Goal: Task Accomplishment & Management: Manage account settings

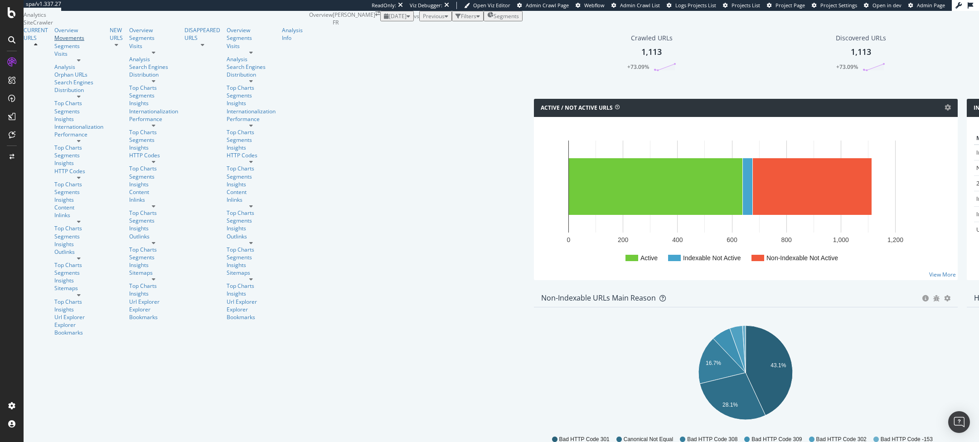
click at [54, 42] on div "Movements" at bounding box center [78, 38] width 49 height 8
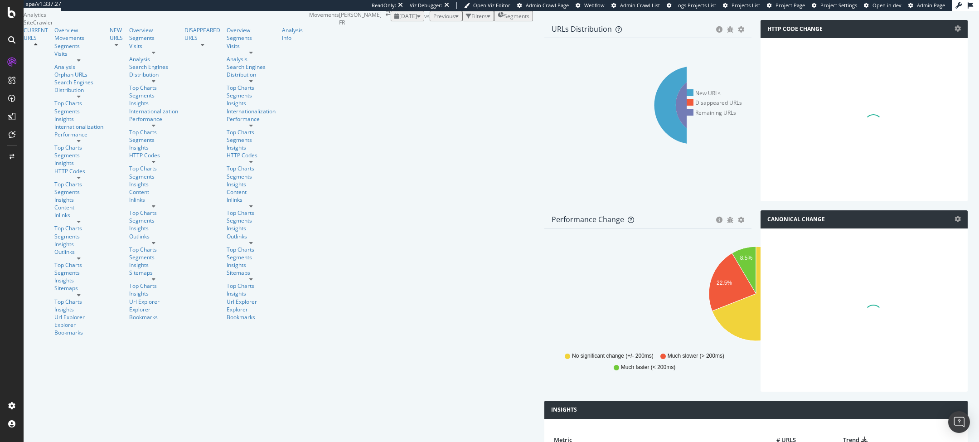
click at [433, 20] on span "Previous" at bounding box center [444, 16] width 22 height 8
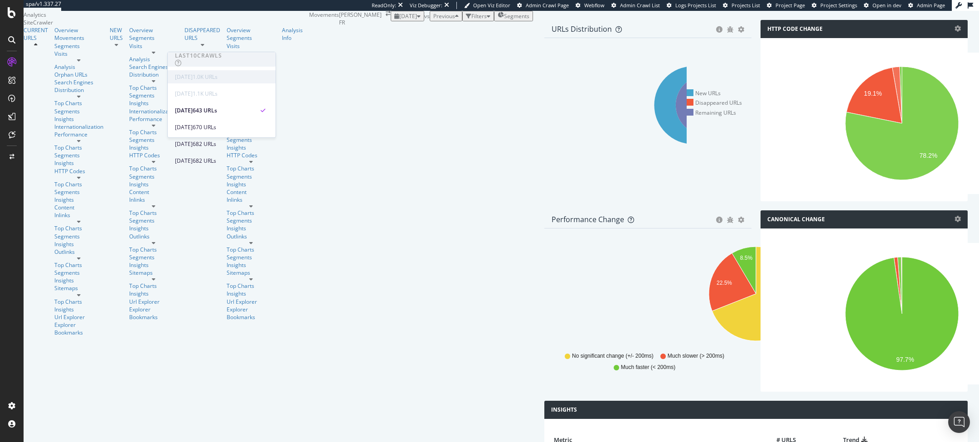
click at [193, 77] on div "2025 Sep. 12th" at bounding box center [184, 77] width 18 height 8
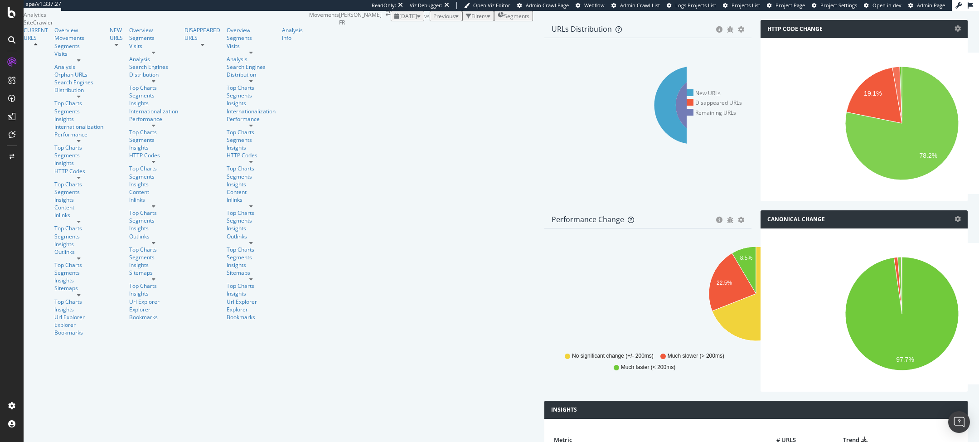
click at [391, 21] on div "2025 Sep. 2nd vs Previous Filters Segments" at bounding box center [462, 16] width 142 height 10
click at [54, 34] on div "Overview" at bounding box center [78, 30] width 49 height 8
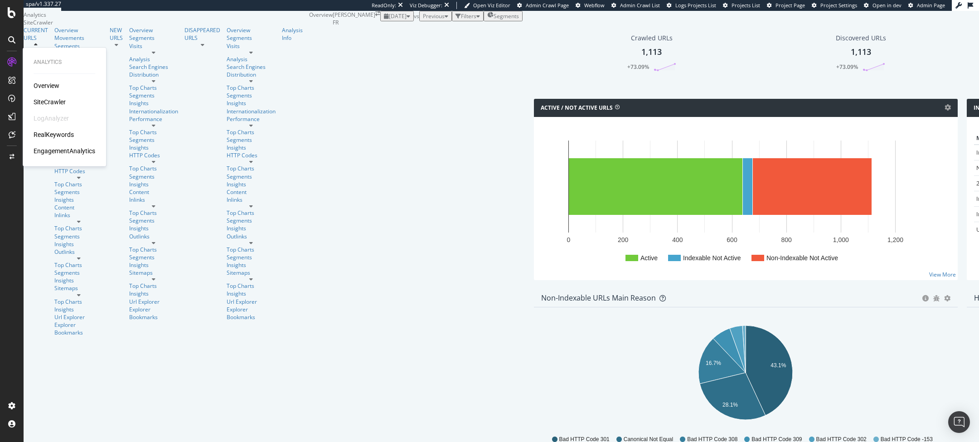
click at [51, 128] on div "Overview SiteCrawler LogAnalyzer RealKeywords EngagementAnalytics" at bounding box center [65, 118] width 62 height 74
click at [44, 137] on div "RealKeywords" at bounding box center [54, 134] width 40 height 9
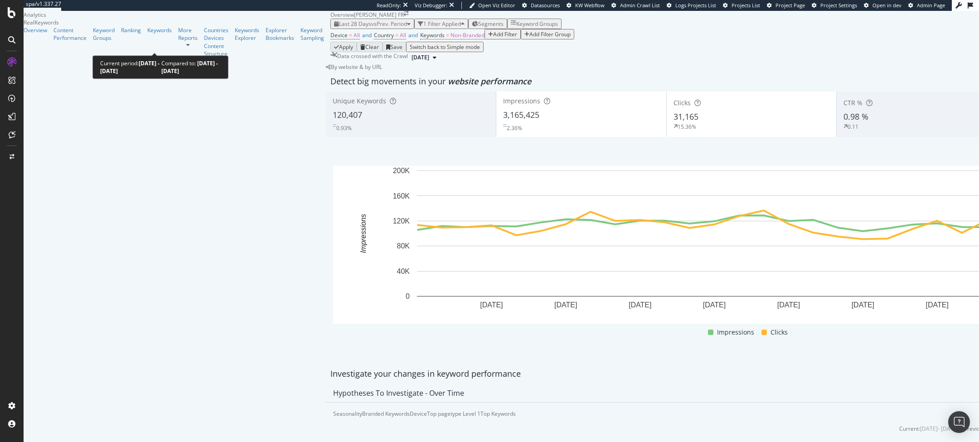
click at [371, 28] on span "vs Prev. Period" at bounding box center [389, 24] width 36 height 8
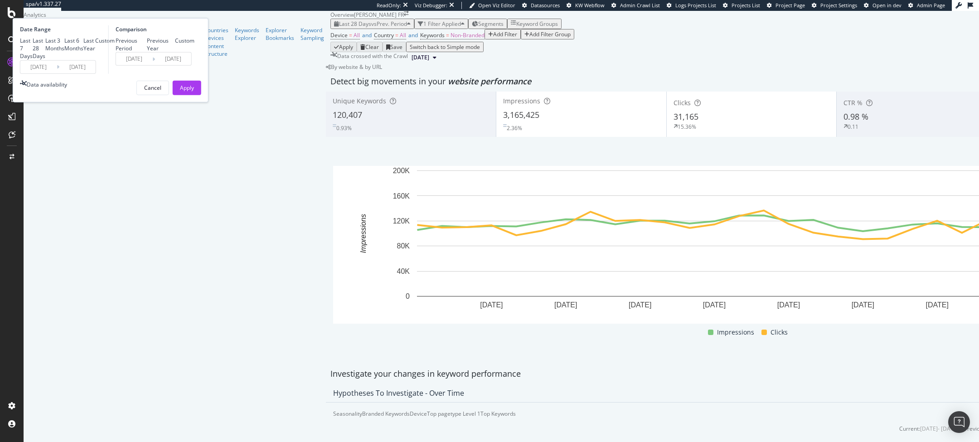
click at [175, 52] on div "Previous Year" at bounding box center [161, 44] width 28 height 15
type input "2024/08/18"
type input "2024/09/14"
click at [194, 92] on div "Apply" at bounding box center [187, 88] width 14 height 8
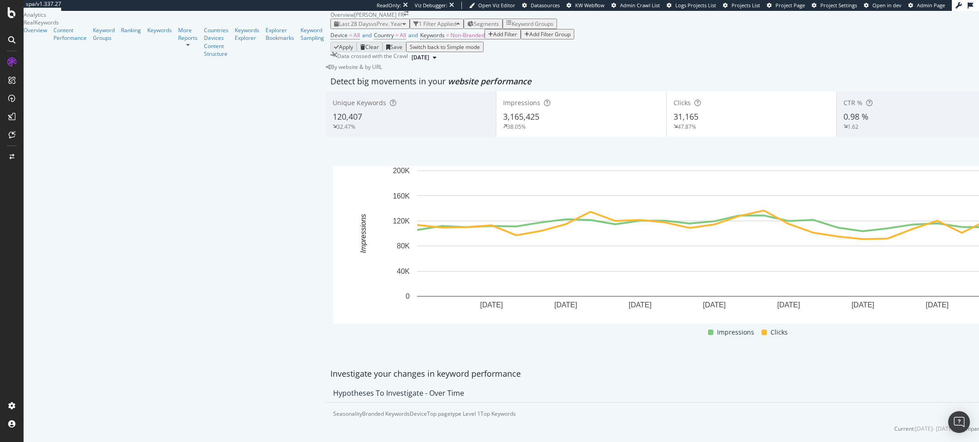
click at [503, 123] on div "3,165,425" at bounding box center [581, 117] width 156 height 12
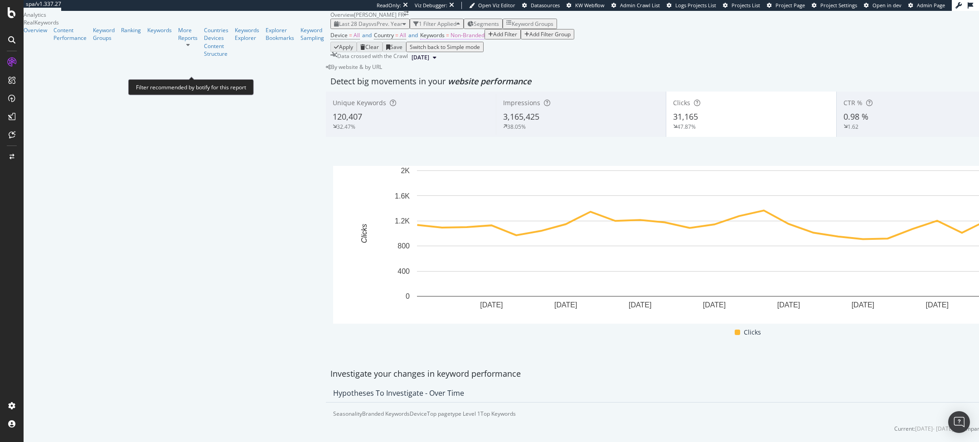
click at [450, 39] on span "Non-Branded" at bounding box center [467, 35] width 34 height 8
click at [242, 77] on span "Non-Branded" at bounding box center [228, 74] width 34 height 8
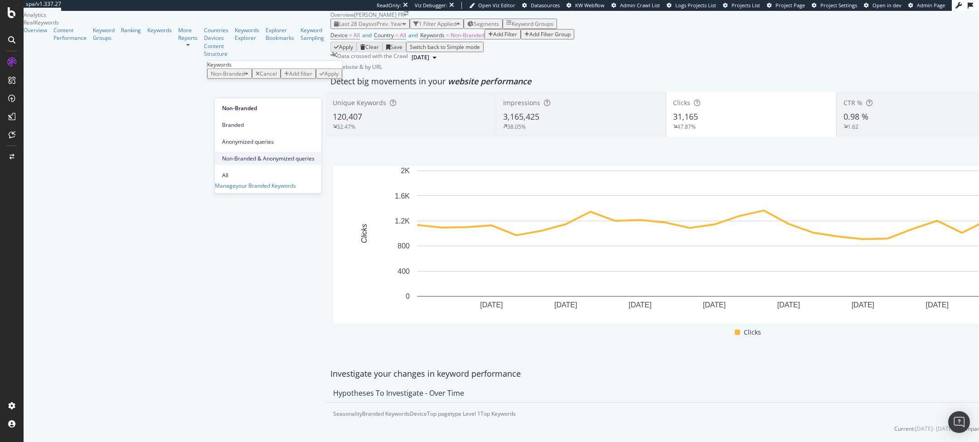
click at [262, 155] on span "Non-Branded & Anonymized queries" at bounding box center [268, 159] width 92 height 8
click at [383, 77] on div "Apply" at bounding box center [390, 74] width 14 height 8
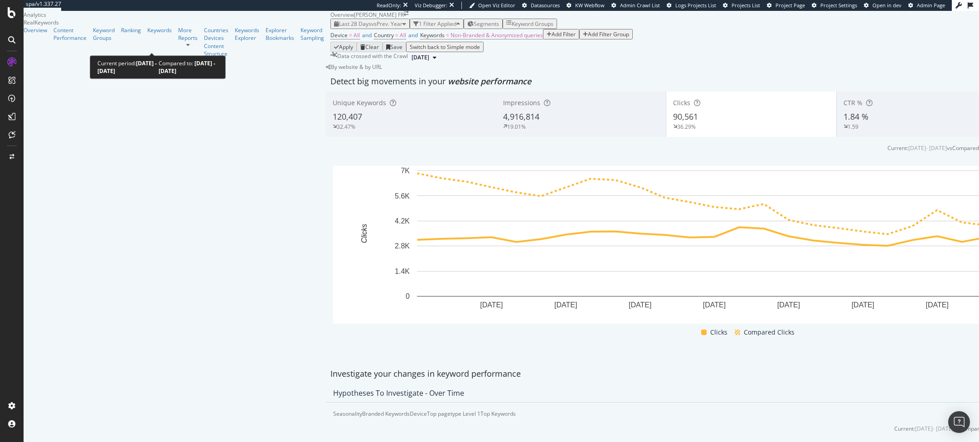
click at [334, 28] on div "Last 28 Days vs Prev. Year" at bounding box center [370, 24] width 72 height 8
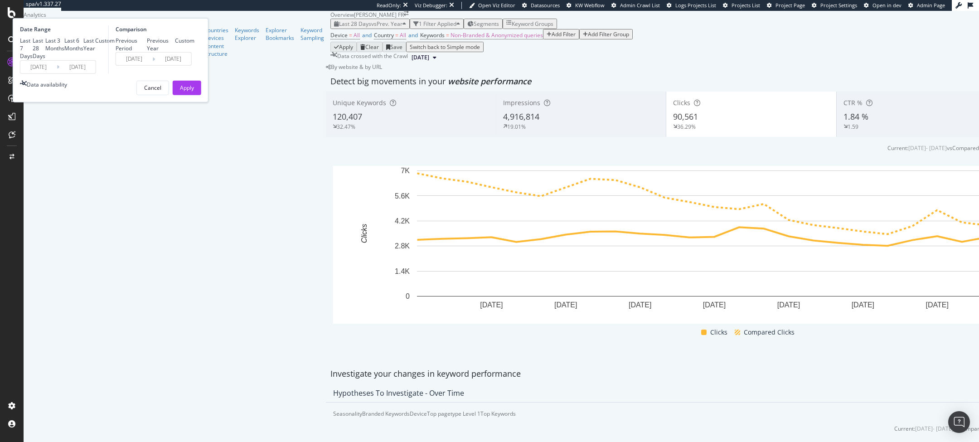
click at [83, 52] on div "Last 6 Months" at bounding box center [73, 44] width 19 height 15
type input "2025/03/14"
type input "2024/03/15"
click at [201, 95] on button "Apply" at bounding box center [187, 87] width 29 height 15
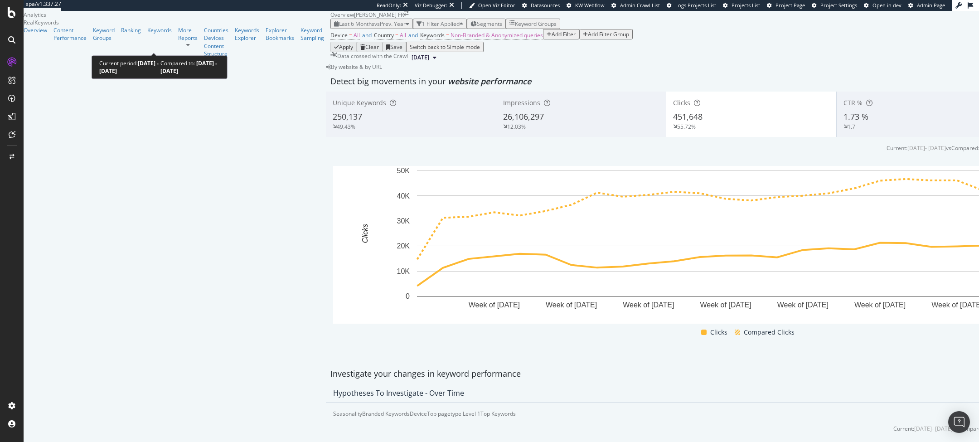
click at [374, 28] on span "vs Prev. Year" at bounding box center [389, 24] width 31 height 8
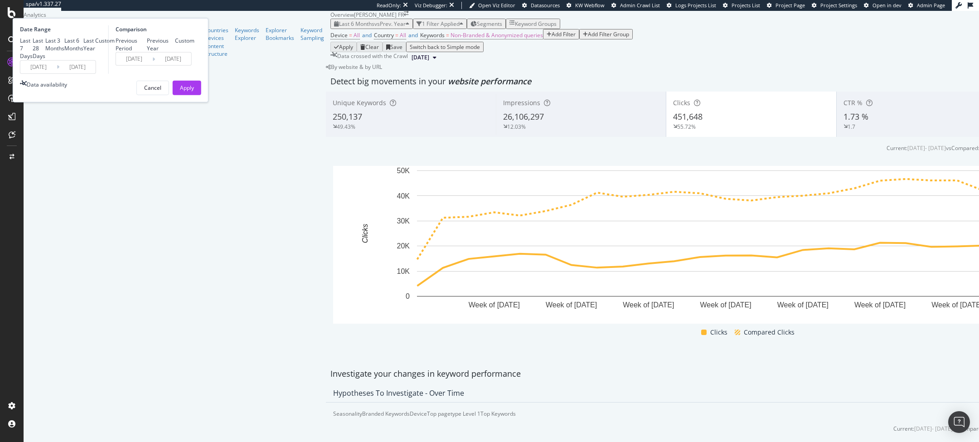
click at [64, 52] on div "Last 3 Months" at bounding box center [54, 44] width 19 height 15
type input "2025/06/14"
type input "2024/06/15"
click at [201, 95] on button "Apply" at bounding box center [187, 87] width 29 height 15
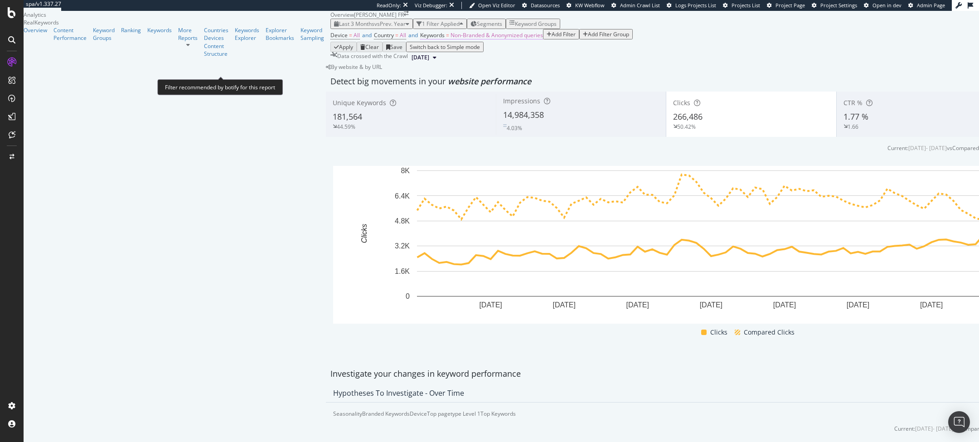
click at [450, 39] on span "Non-Branded & Anonymized queries" at bounding box center [496, 35] width 92 height 8
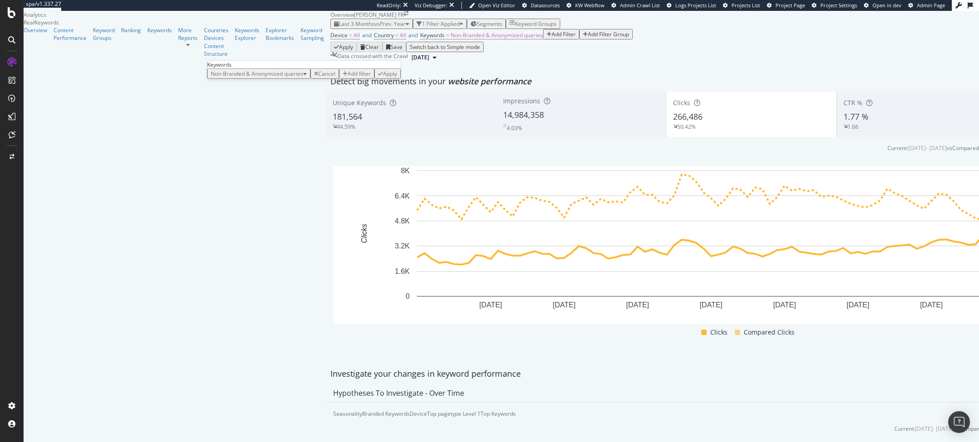
click at [264, 77] on span "Non-Branded & Anonymized queries" at bounding box center [257, 74] width 92 height 8
click at [243, 104] on span "Non-Branded" at bounding box center [269, 108] width 95 height 8
click at [324, 77] on div "Apply" at bounding box center [331, 74] width 14 height 8
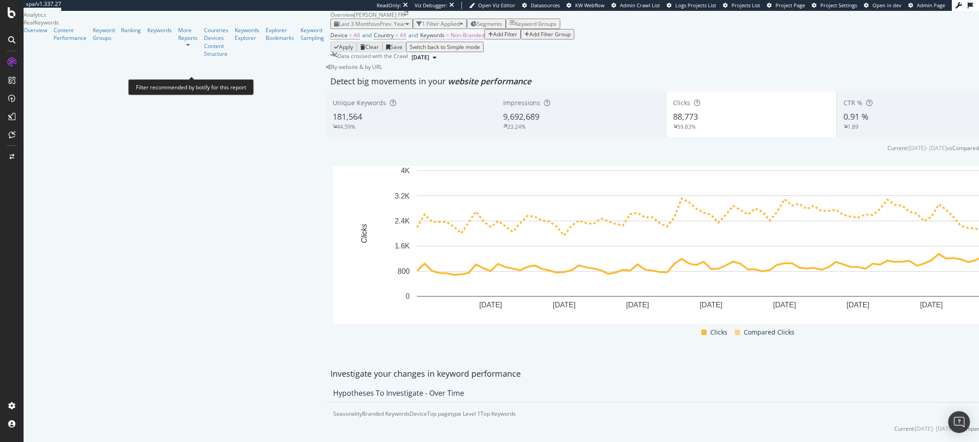
click at [420, 39] on span "Keywords" at bounding box center [432, 35] width 24 height 8
click at [245, 77] on span "Non-Branded" at bounding box center [228, 74] width 34 height 8
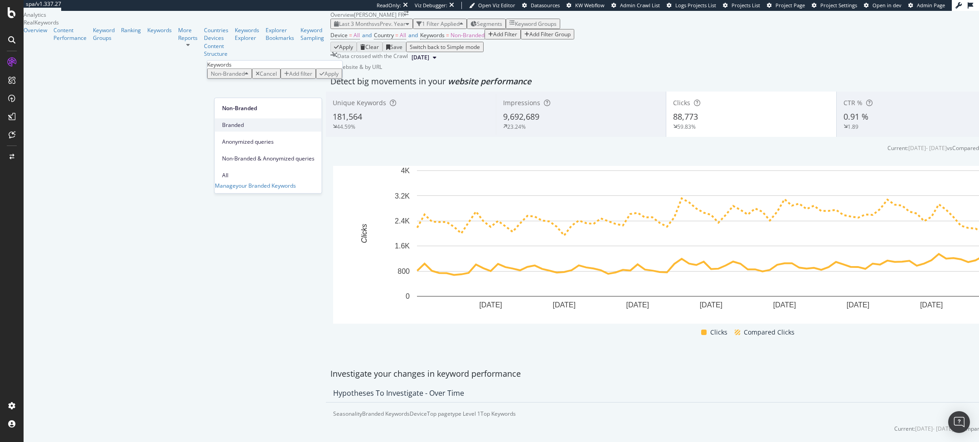
click at [239, 126] on div "Branded" at bounding box center [268, 124] width 107 height 13
click at [300, 79] on div "Branded Cancel Add filter Apply" at bounding box center [268, 73] width 123 height 10
click at [312, 77] on div "Apply" at bounding box center [319, 74] width 14 height 8
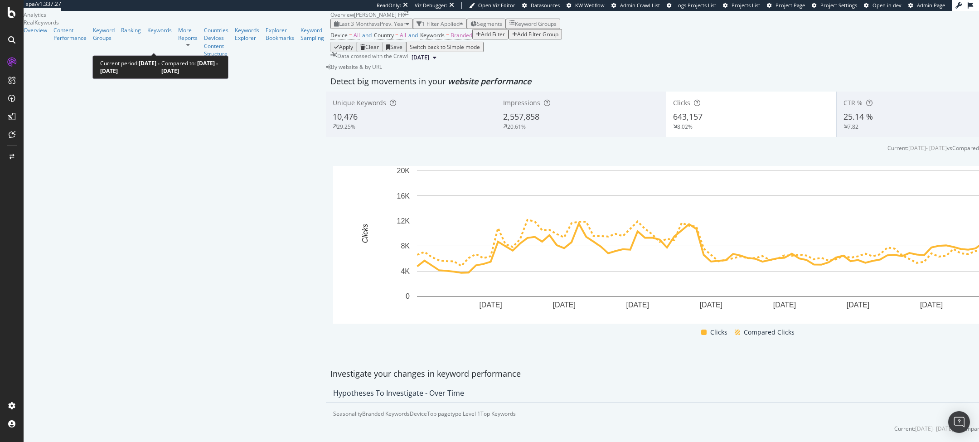
click at [339, 28] on span "Last 3 Months" at bounding box center [356, 24] width 35 height 8
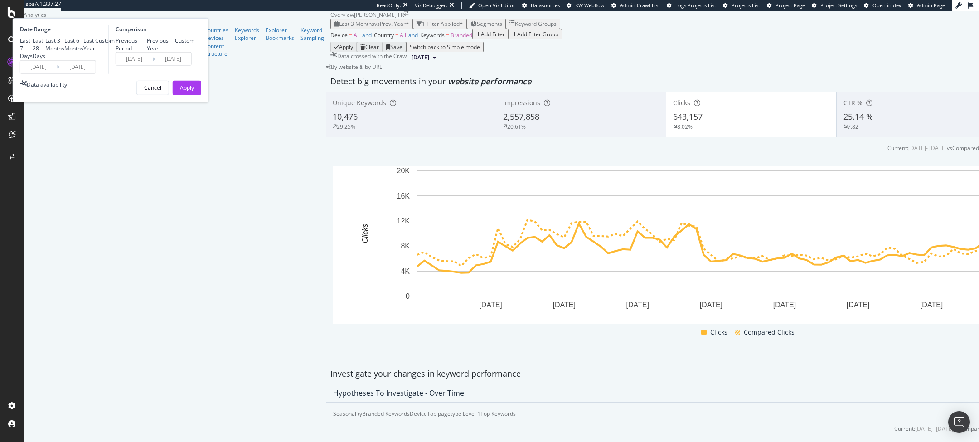
click at [83, 52] on div "Last 6 Months" at bounding box center [73, 44] width 19 height 15
type input "2025/03/14"
type input "2024/03/15"
click at [194, 94] on div "Apply" at bounding box center [187, 88] width 14 height 14
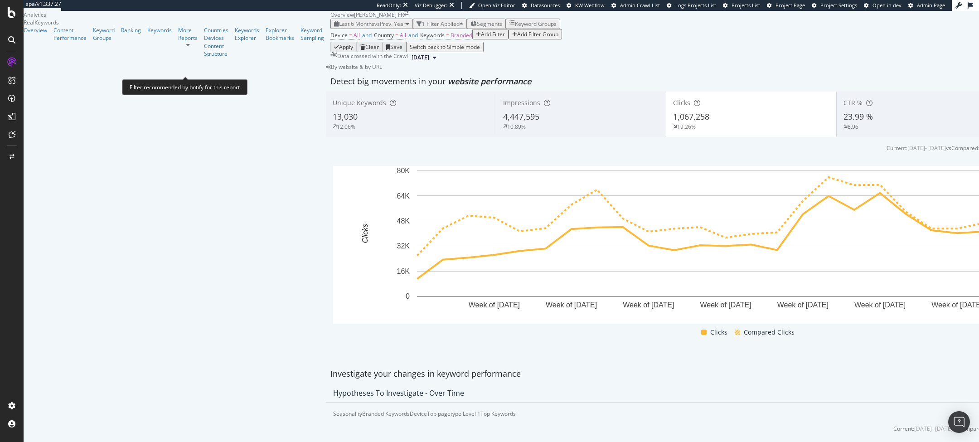
click at [420, 39] on span "Keywords" at bounding box center [432, 35] width 24 height 8
click at [232, 77] on span "Branded" at bounding box center [222, 74] width 22 height 8
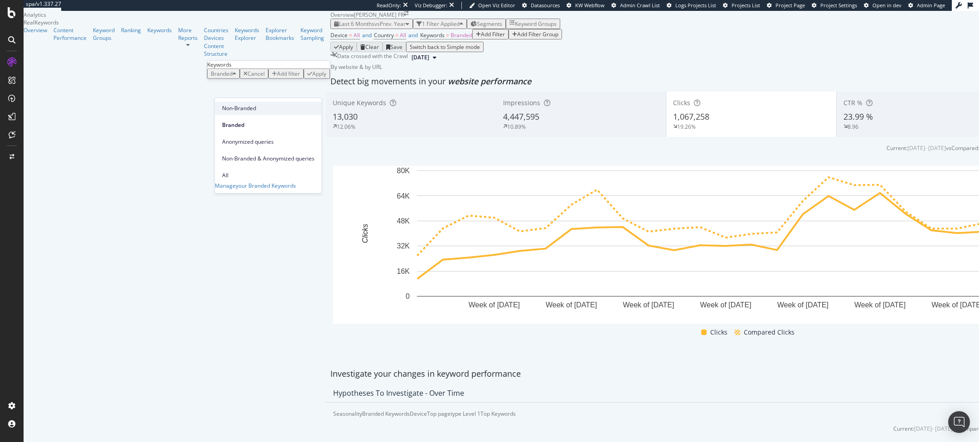
click at [242, 109] on span "Non-Branded" at bounding box center [268, 108] width 92 height 8
click at [234, 77] on div "Non-Branded" at bounding box center [230, 74] width 38 height 8
click at [260, 155] on span "Non-Branded & Anonymized queries" at bounding box center [268, 159] width 92 height 8
click at [383, 77] on div "Apply" at bounding box center [390, 74] width 14 height 8
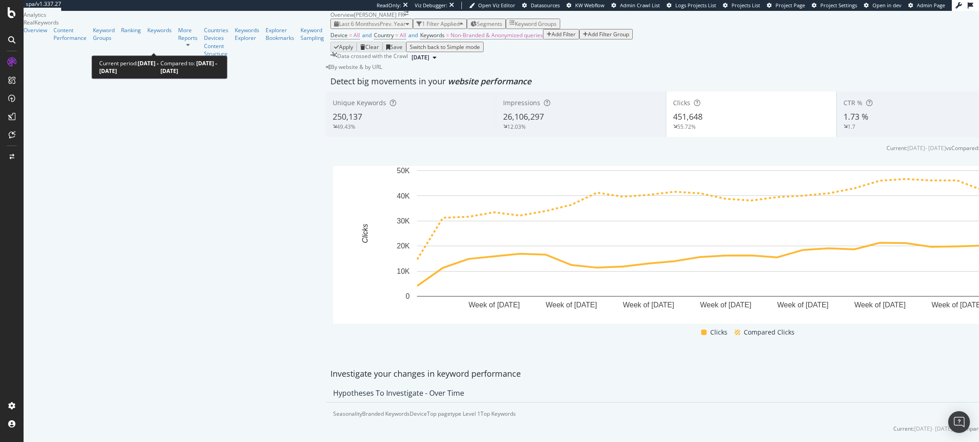
click at [339, 28] on span "Last 6 Months" at bounding box center [356, 24] width 35 height 8
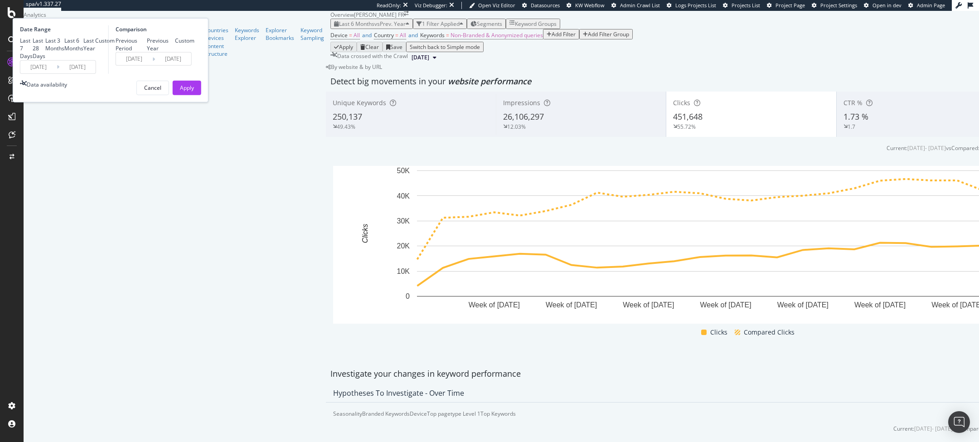
click at [64, 52] on div "Last 3 Months" at bounding box center [54, 44] width 19 height 15
type input "2025/06/14"
type input "2024/06/15"
click at [194, 92] on div "Apply" at bounding box center [187, 88] width 14 height 8
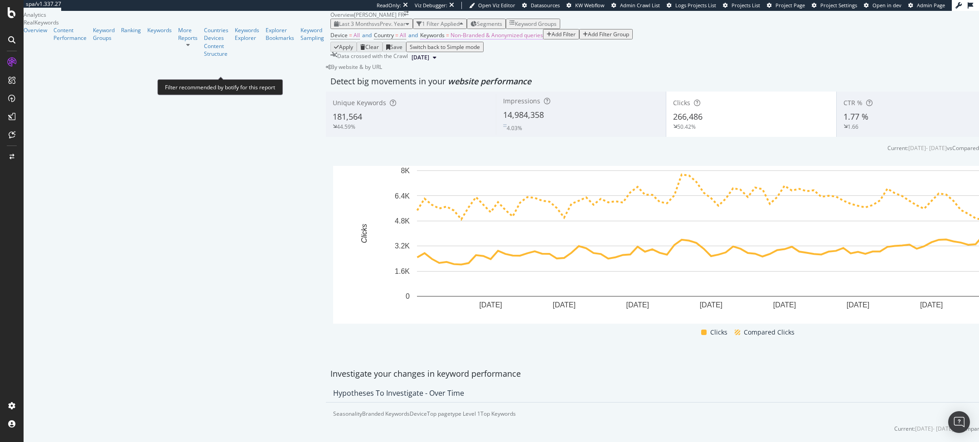
click at [450, 39] on span "Non-Branded & Anonymized queries" at bounding box center [496, 35] width 92 height 8
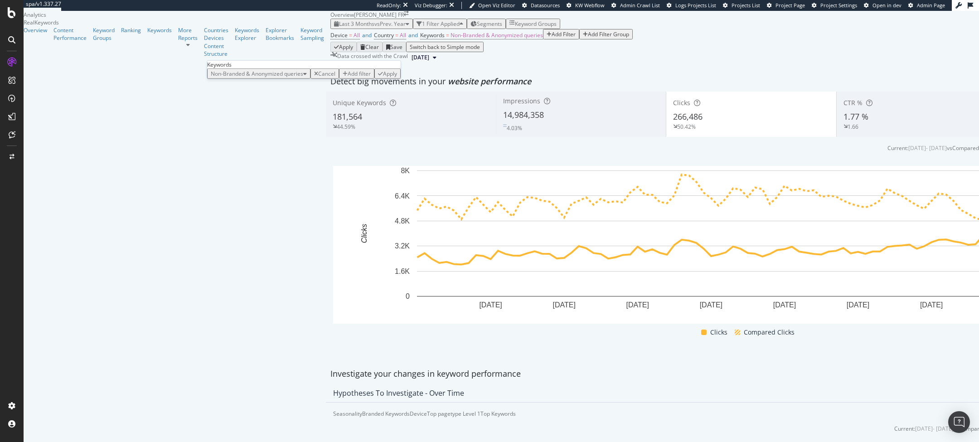
click at [247, 77] on span "Non-Branded & Anonymized queries" at bounding box center [257, 74] width 92 height 8
click at [256, 121] on span "Branded" at bounding box center [269, 125] width 95 height 8
click at [312, 77] on div "Apply" at bounding box center [319, 74] width 14 height 8
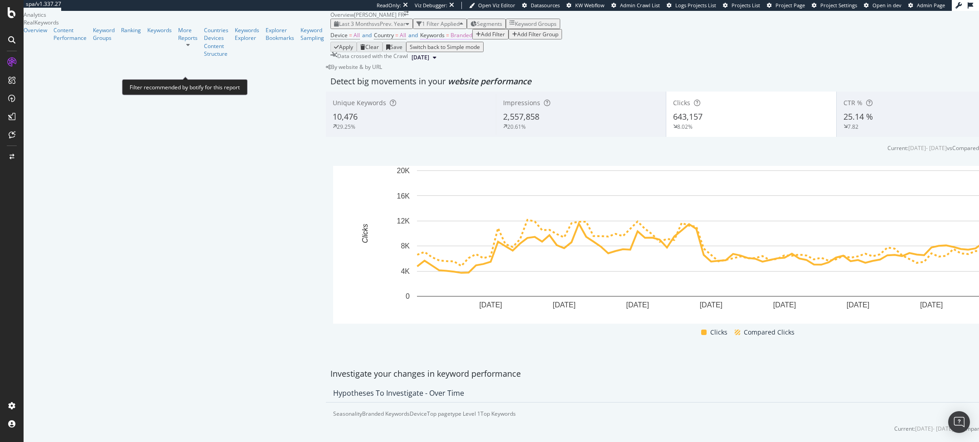
click at [450, 39] on span "Branded" at bounding box center [461, 35] width 22 height 8
click at [226, 77] on span "Branded" at bounding box center [222, 74] width 22 height 8
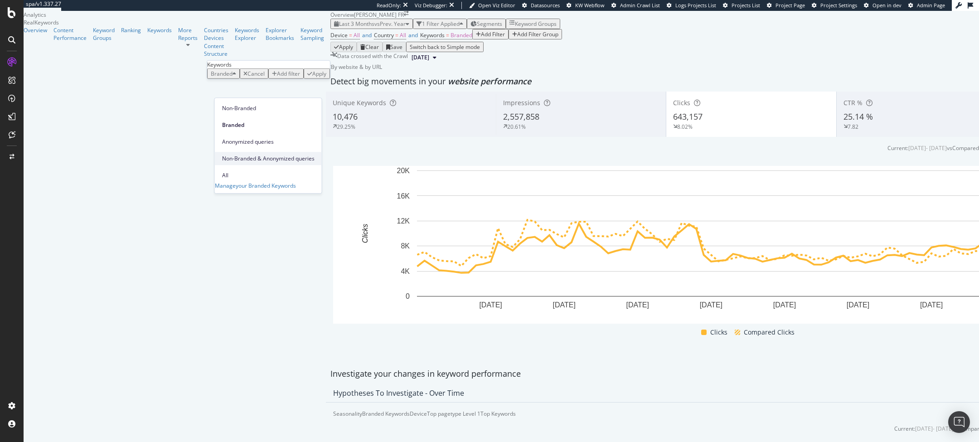
click at [254, 155] on span "Non-Branded & Anonymized queries" at bounding box center [268, 159] width 92 height 8
click at [383, 77] on div "Apply" at bounding box center [390, 74] width 14 height 8
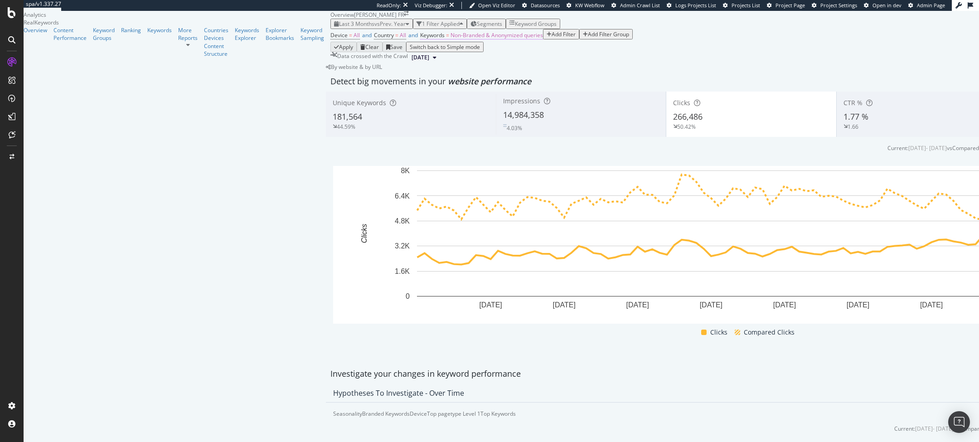
click at [450, 39] on span "Non-Branded & Anonymized queries" at bounding box center [496, 35] width 92 height 8
click at [252, 77] on span "Non-Branded & Anonymized queries" at bounding box center [257, 74] width 92 height 8
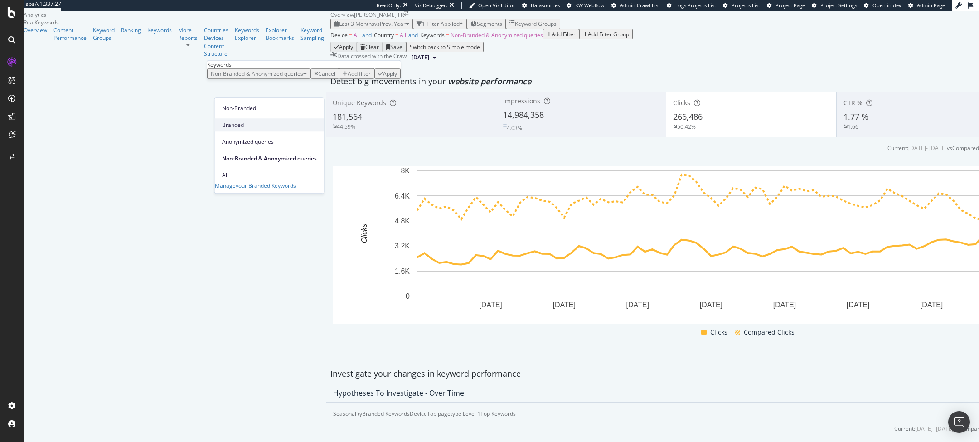
click at [251, 121] on span "Branded" at bounding box center [269, 125] width 95 height 8
click at [312, 77] on div "Apply" at bounding box center [319, 74] width 14 height 8
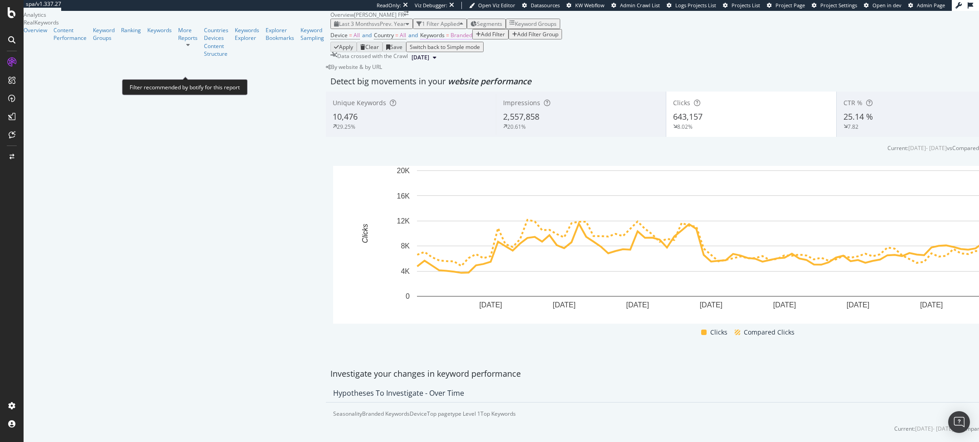
click at [420, 39] on span "Keywords = Branded" at bounding box center [446, 35] width 52 height 8
click at [226, 77] on span "Branded" at bounding box center [222, 74] width 22 height 8
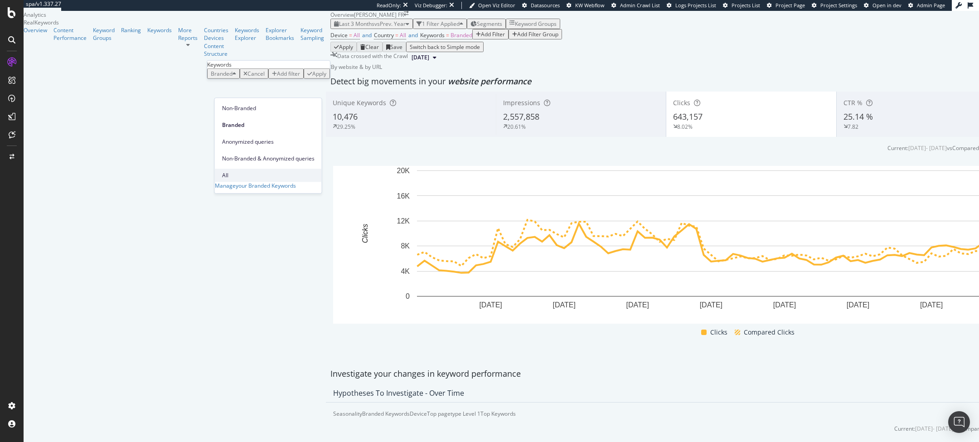
click at [261, 169] on div "All" at bounding box center [268, 175] width 107 height 13
click at [311, 77] on div "Apply" at bounding box center [304, 74] width 14 height 8
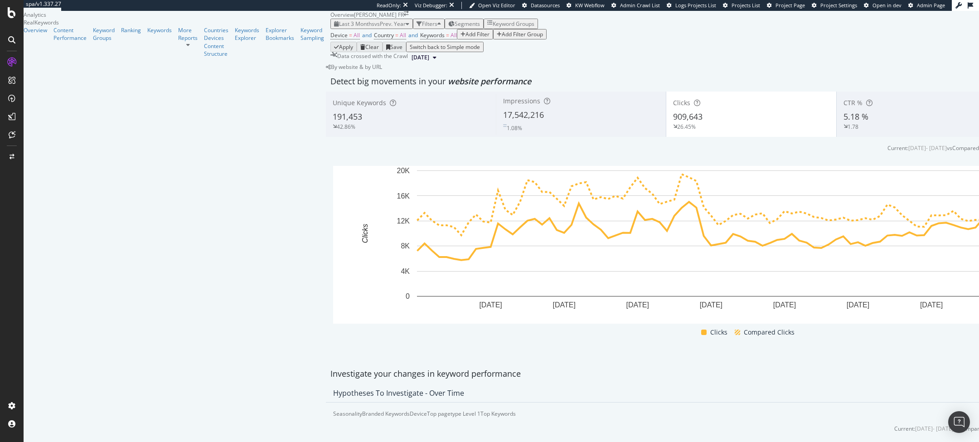
click at [330, 19] on div "Overview" at bounding box center [342, 15] width 24 height 8
click at [339, 28] on span "Last 3 Months" at bounding box center [356, 24] width 35 height 8
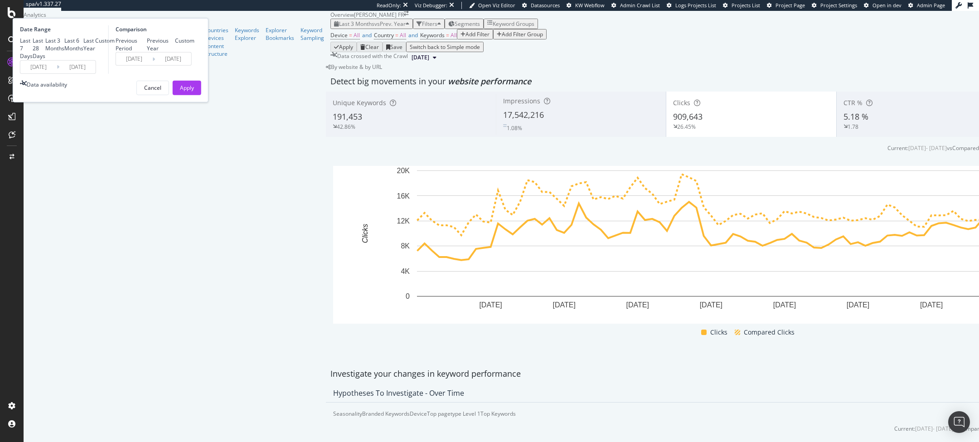
click at [33, 48] on div "Last 28 Days" at bounding box center [33, 48] width 0 height 0
type input "2025/08/17"
type input "2024/08/18"
click at [194, 92] on div "Apply" at bounding box center [187, 88] width 14 height 8
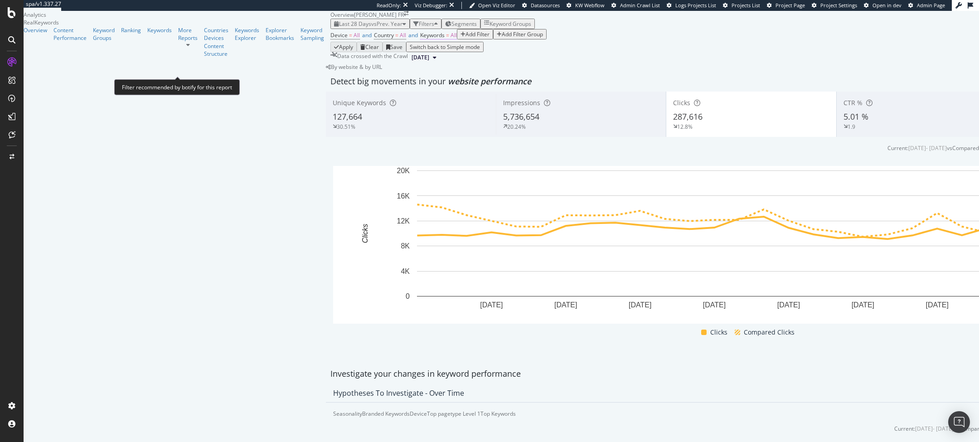
click at [446, 39] on span "=" at bounding box center [447, 35] width 3 height 8
click at [217, 77] on span "All" at bounding box center [214, 74] width 6 height 8
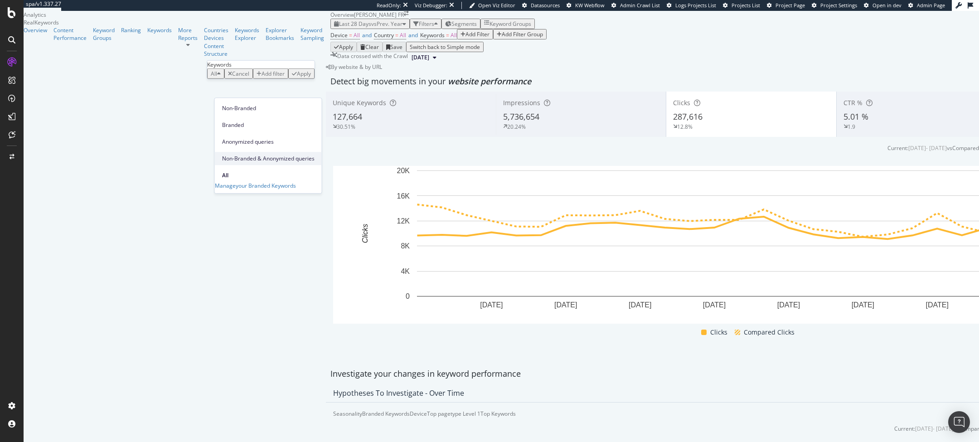
click at [244, 155] on span "Non-Branded & Anonymized queries" at bounding box center [268, 159] width 92 height 8
click at [383, 77] on div "Apply" at bounding box center [390, 74] width 14 height 8
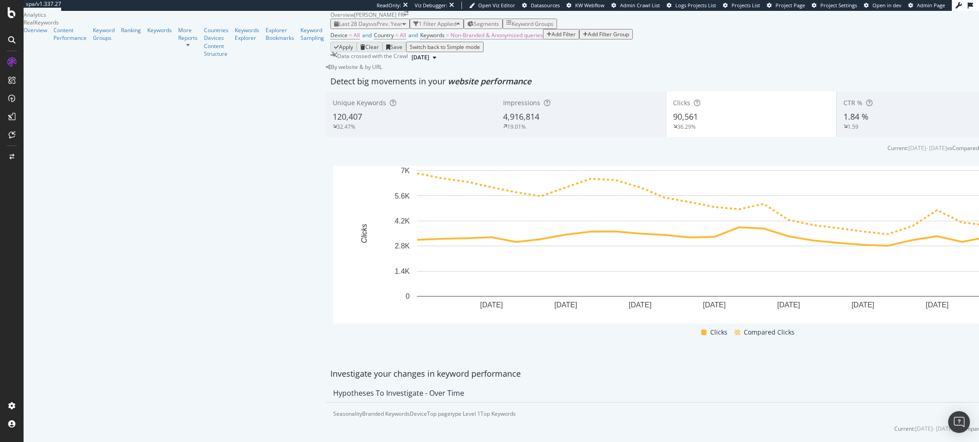
click at [565, 42] on div "Device = All and Country = All and Keywords = Non-Branded & Anonymized queries …" at bounding box center [751, 35] width 842 height 13
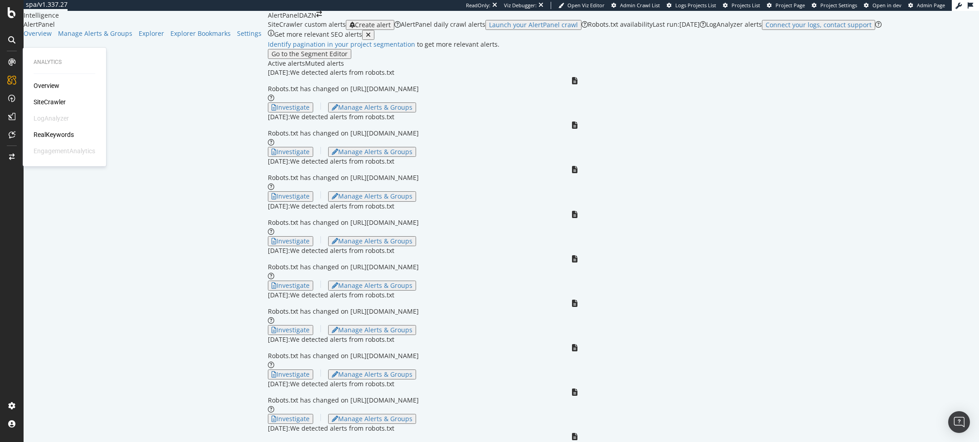
click at [39, 107] on div "Overview SiteCrawler LogAnalyzer RealKeywords EngagementAnalytics" at bounding box center [65, 118] width 62 height 74
click at [45, 106] on div "SiteCrawler" at bounding box center [50, 101] width 32 height 9
click at [48, 106] on div "SiteCrawler" at bounding box center [50, 101] width 32 height 9
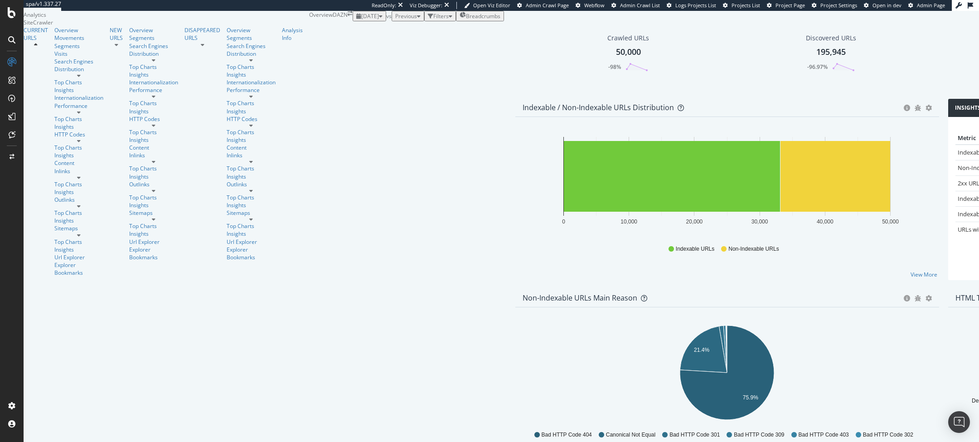
click at [361, 20] on span "[DATE]" at bounding box center [370, 16] width 18 height 8
click at [139, 95] on div "[DATE]" at bounding box center [130, 94] width 18 height 8
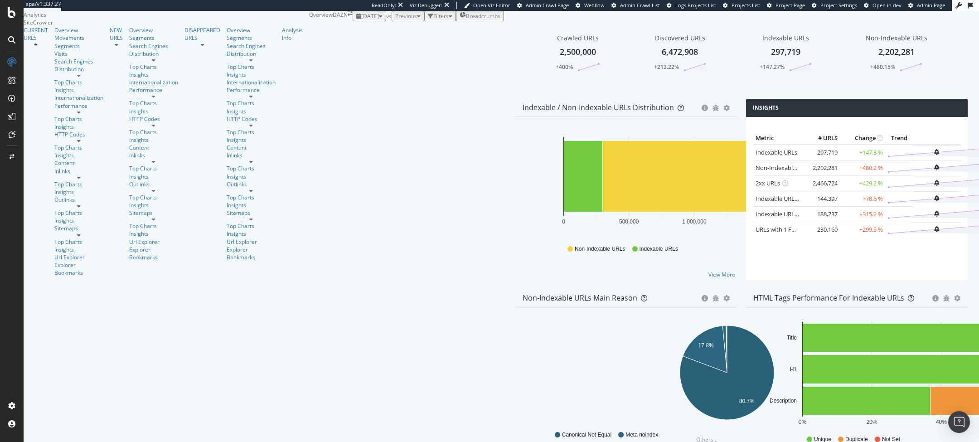
click at [361, 20] on span "[DATE]" at bounding box center [370, 16] width 18 height 8
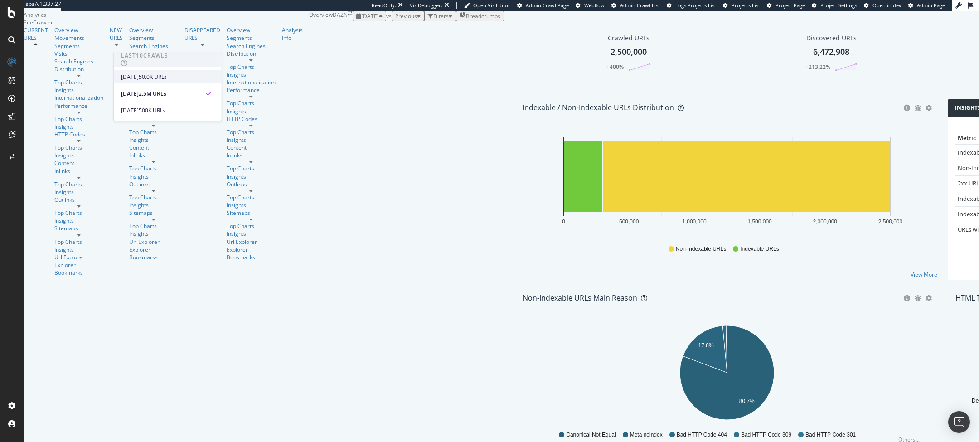
click at [139, 75] on div "[DATE]" at bounding box center [130, 77] width 18 height 8
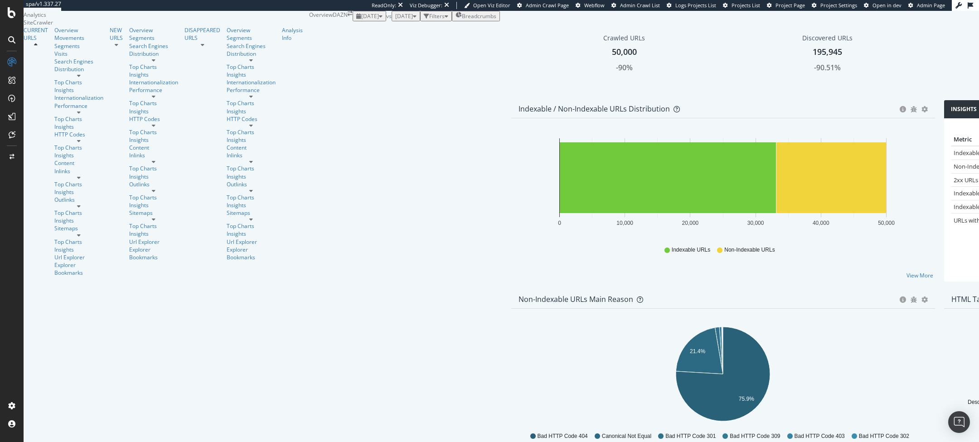
click at [361, 20] on span "[DATE]" at bounding box center [370, 16] width 18 height 8
click at [139, 94] on div "[DATE]" at bounding box center [130, 94] width 18 height 8
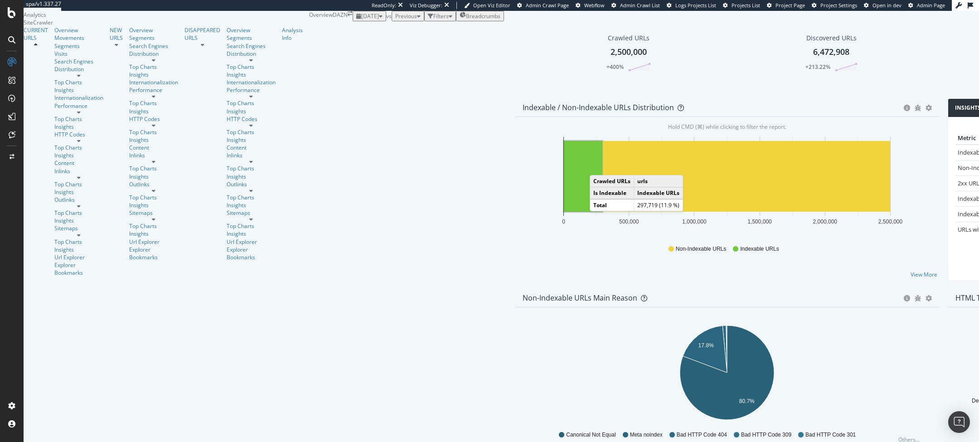
click at [54, 180] on div "Inlinks" at bounding box center [81, 173] width 55 height 13
click at [54, 167] on div "Content" at bounding box center [78, 163] width 49 height 8
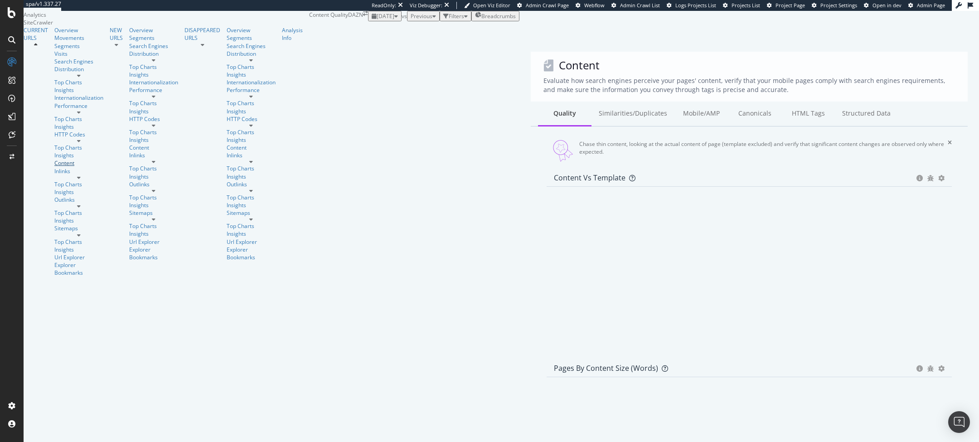
scroll to position [310, 0]
click at [54, 110] on div "Performance" at bounding box center [78, 106] width 49 height 8
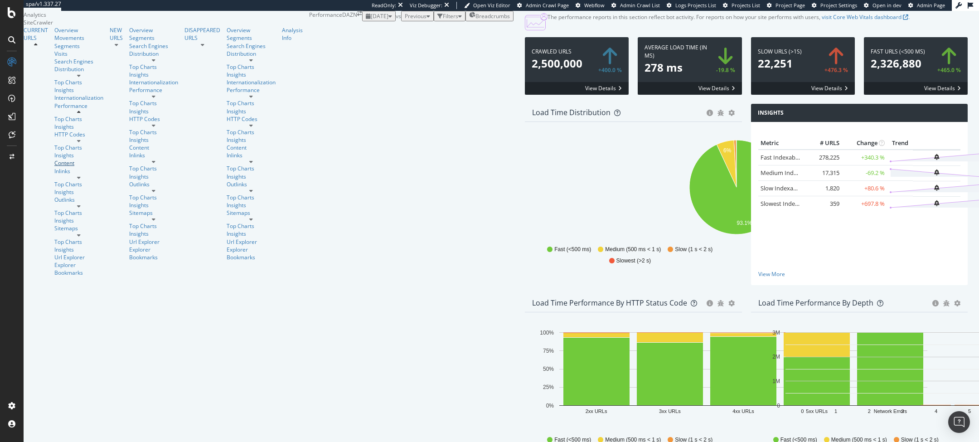
click at [54, 167] on div "Content" at bounding box center [78, 163] width 49 height 8
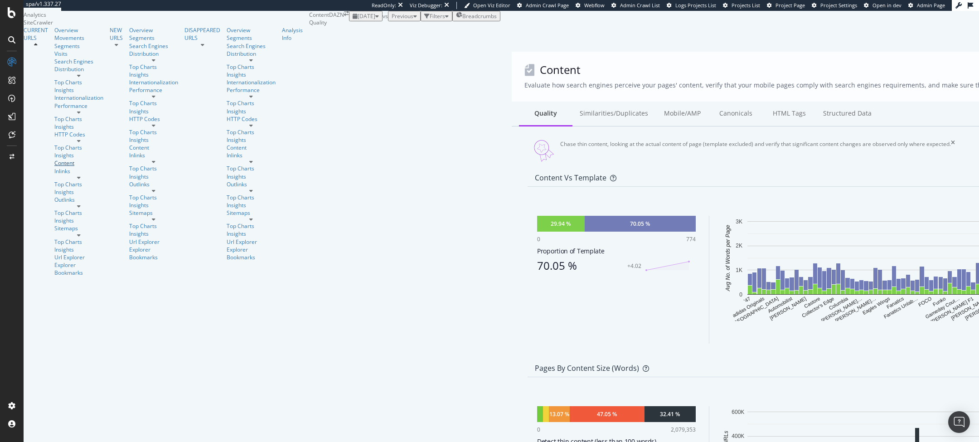
scroll to position [7, 0]
click at [762, 102] on div "HTML Tags" at bounding box center [788, 114] width 53 height 25
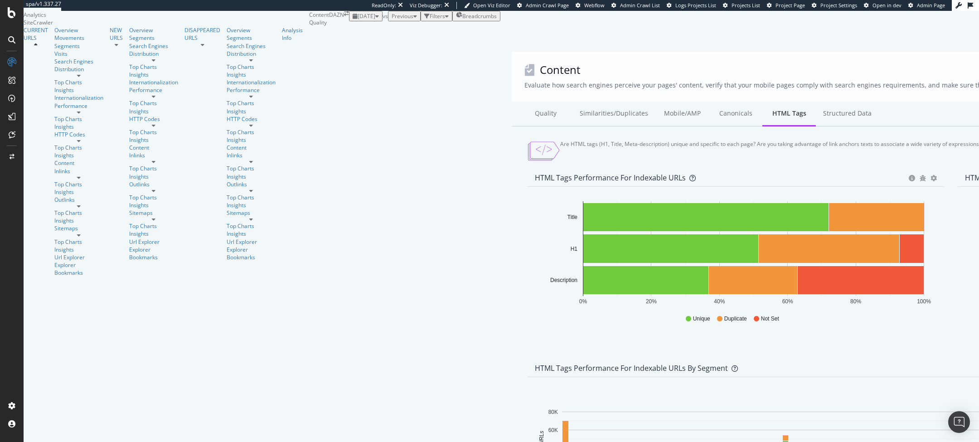
scroll to position [325, 0]
click at [54, 110] on div "Performance" at bounding box center [78, 106] width 49 height 8
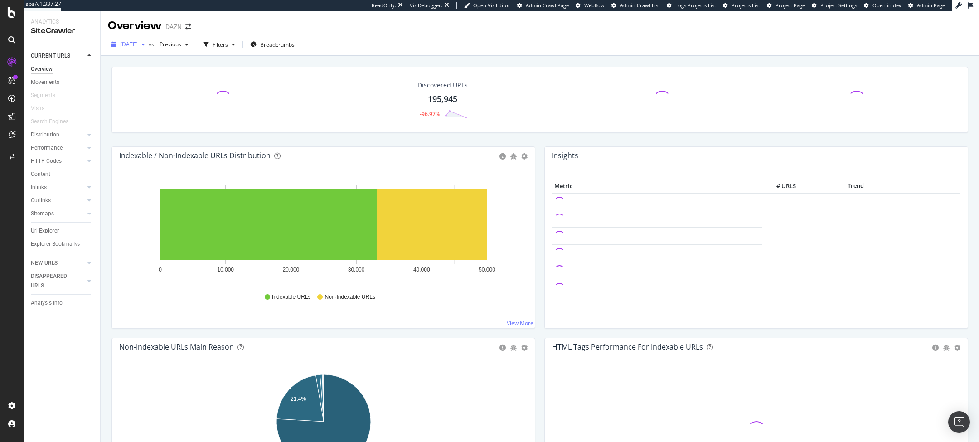
click at [138, 47] on span "2025 Feb. 20th" at bounding box center [129, 44] width 18 height 8
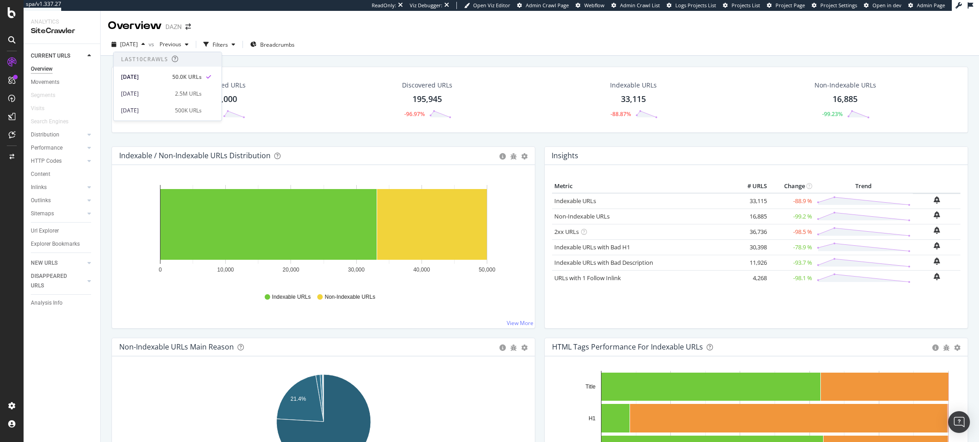
click at [362, 91] on div "Discovered URLs 195,945 -96.97%" at bounding box center [427, 99] width 207 height 47
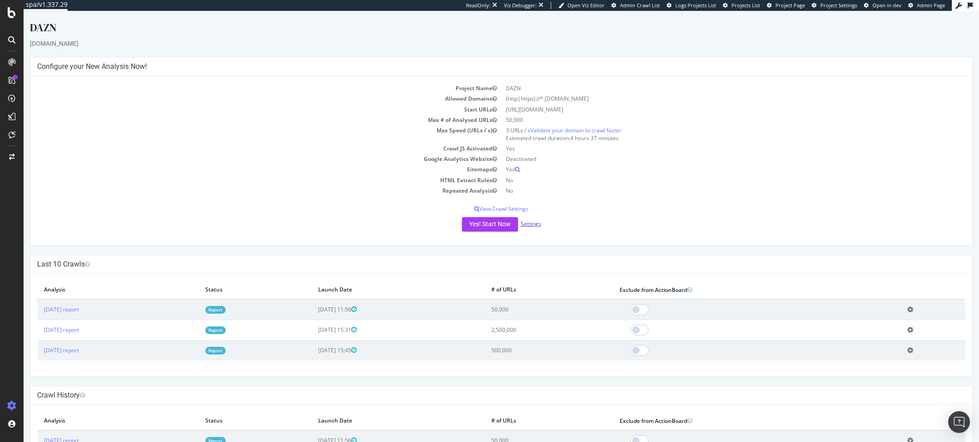
click at [531, 226] on link "Settings" at bounding box center [531, 224] width 20 height 8
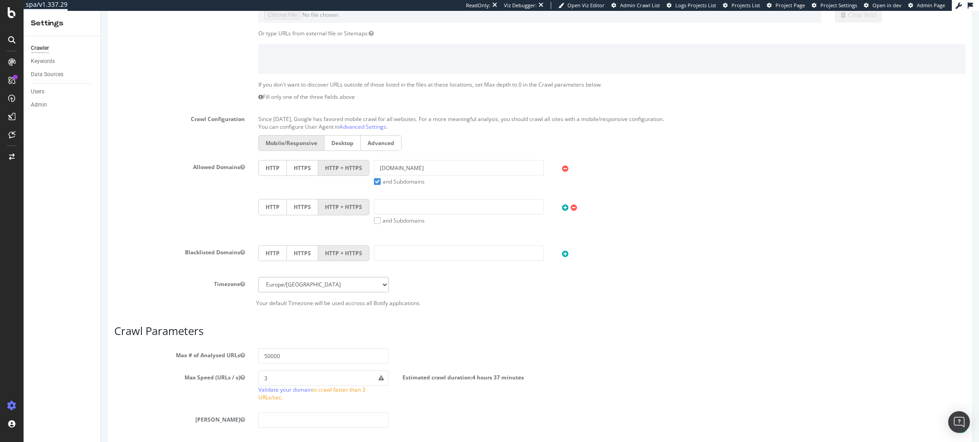
scroll to position [174, 0]
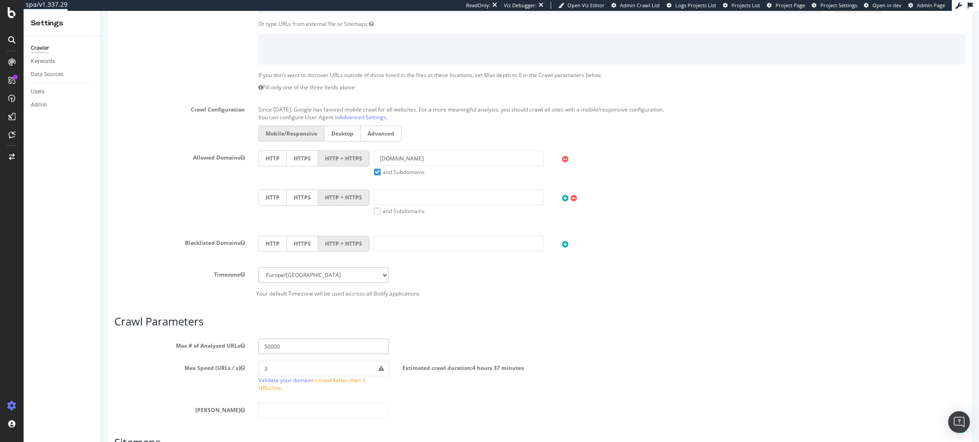
click at [314, 349] on input "50000" at bounding box center [323, 346] width 131 height 15
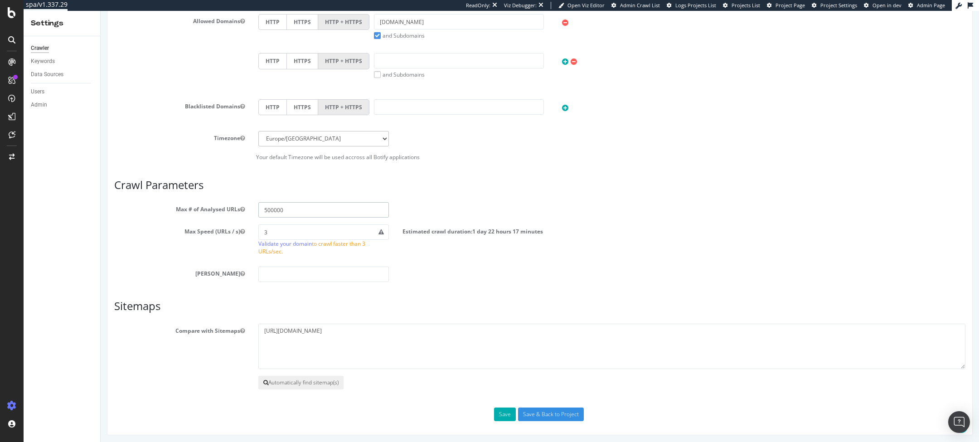
type input "500000"
click at [321, 379] on button "Automatically find sitemap(s)" at bounding box center [300, 383] width 85 height 14
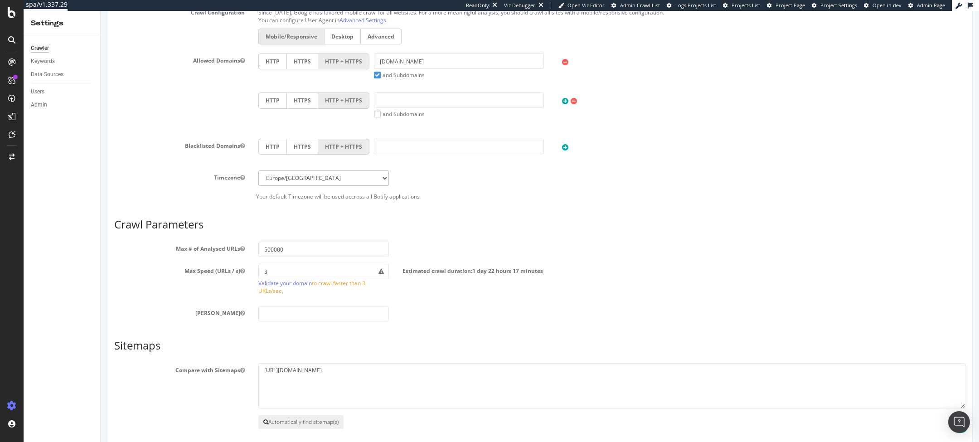
scroll to position [350, 0]
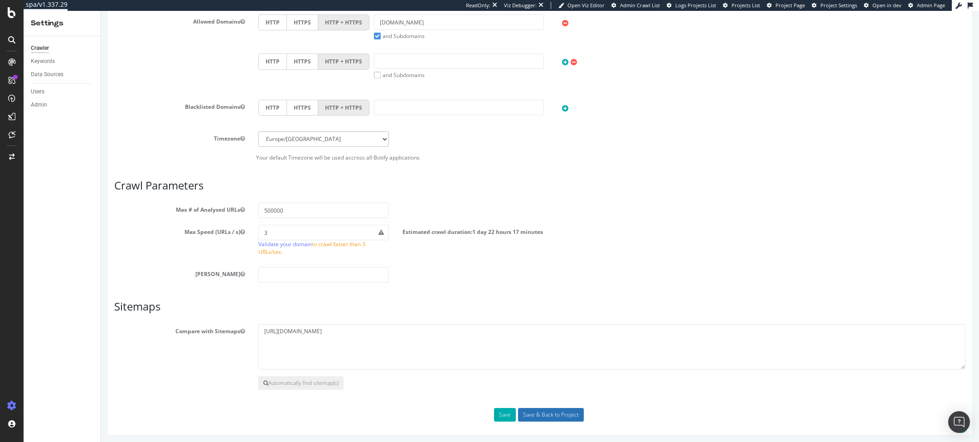
click at [569, 413] on input "Save & Back to Project" at bounding box center [551, 415] width 66 height 14
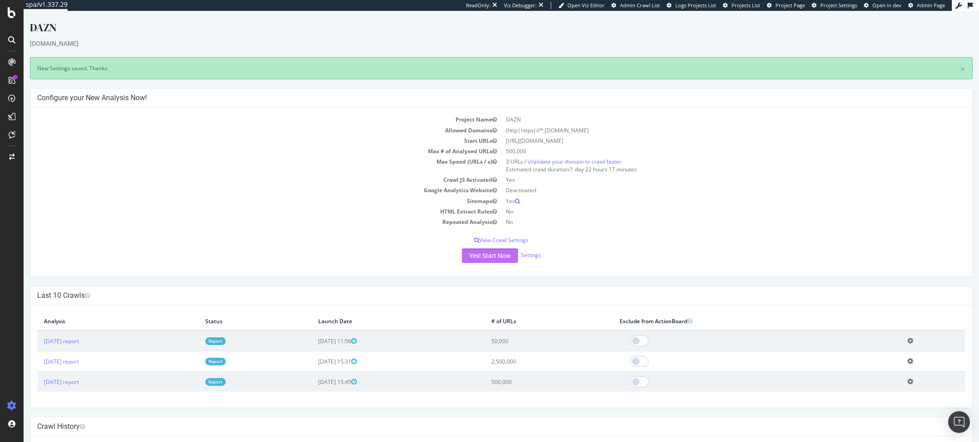
click at [475, 251] on button "Yes! Start Now" at bounding box center [490, 255] width 56 height 15
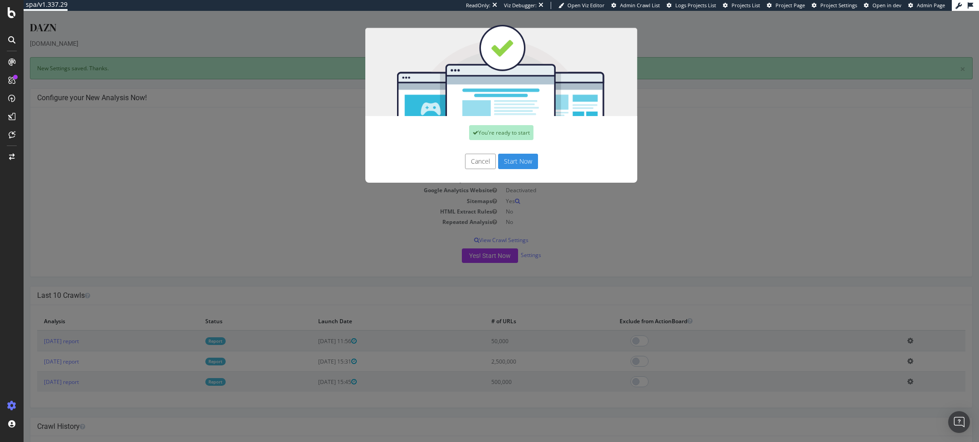
click at [510, 156] on button "Start Now" at bounding box center [518, 161] width 40 height 15
